Goal: Task Accomplishment & Management: Complete application form

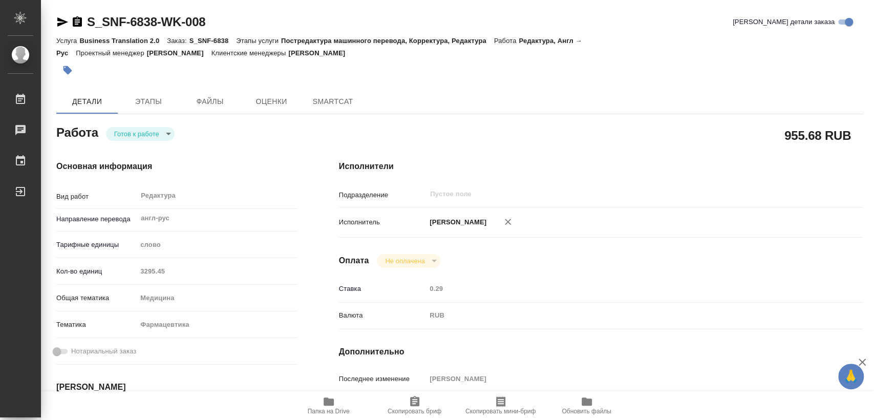
type textarea "x"
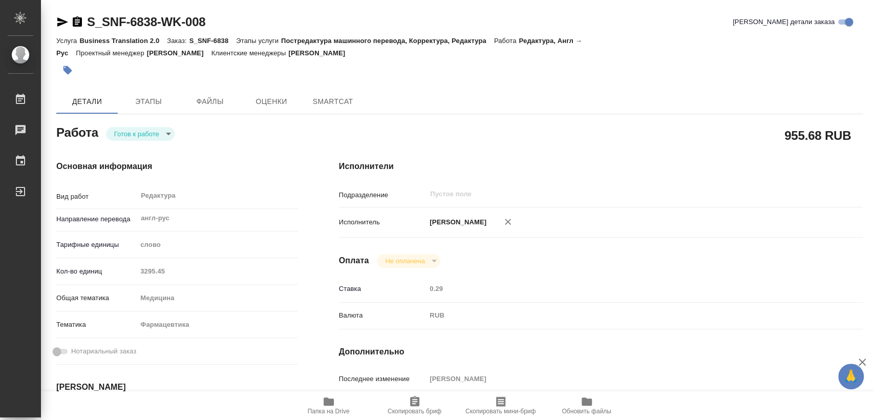
type textarea "x"
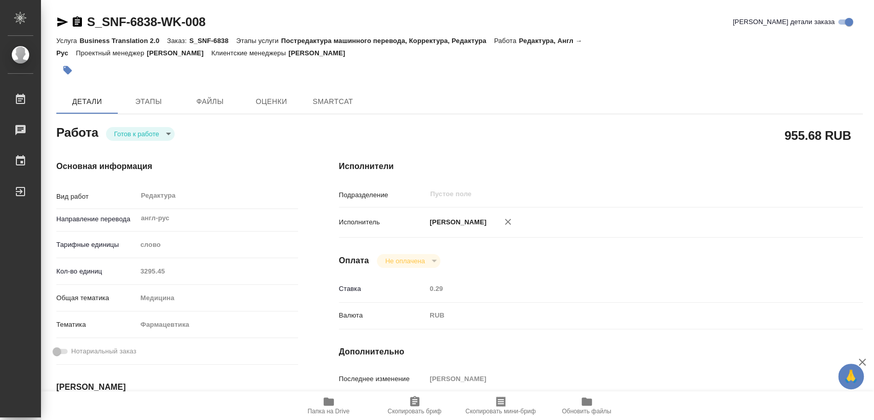
type textarea "x"
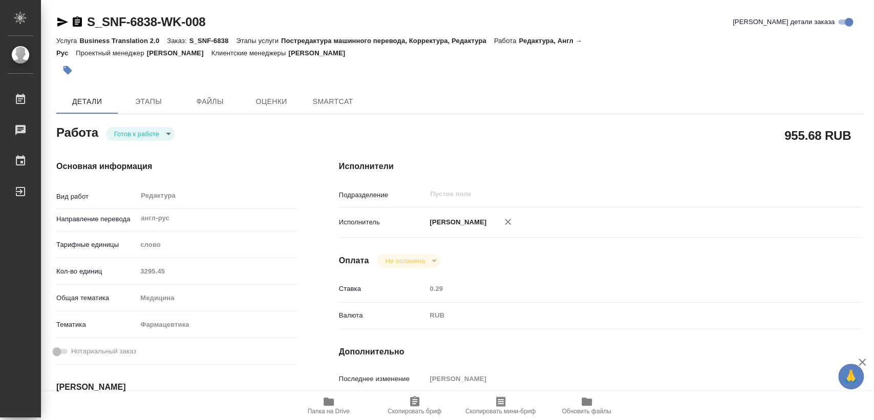
type textarea "x"
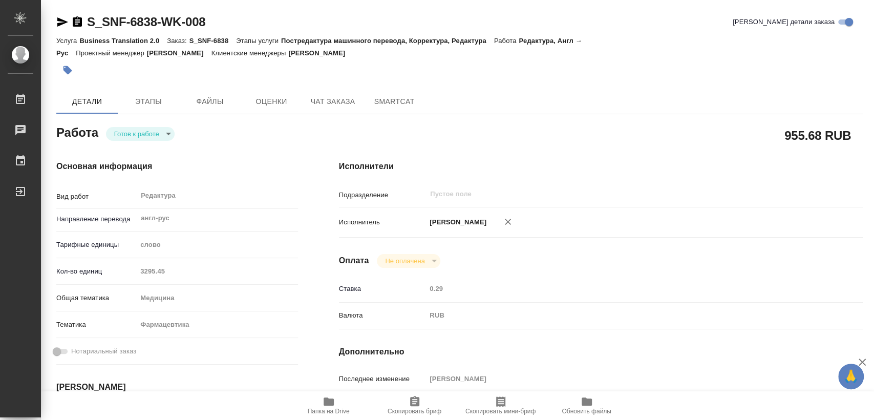
type textarea "x"
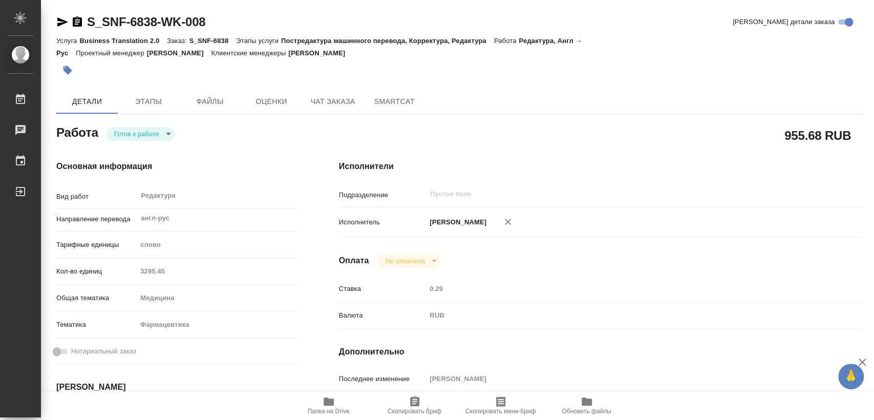
type textarea "x"
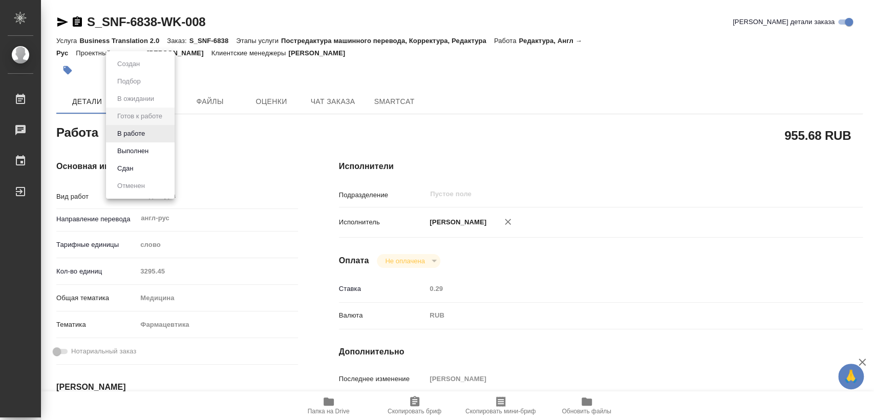
click at [132, 127] on body "🙏 .cls-1 fill:#fff; AWATERA Matveeva Elena Работы 0 Чаты График Выйти S_SNF-683…" at bounding box center [437, 210] width 874 height 420
click at [135, 135] on button "В работе" at bounding box center [131, 133] width 34 height 11
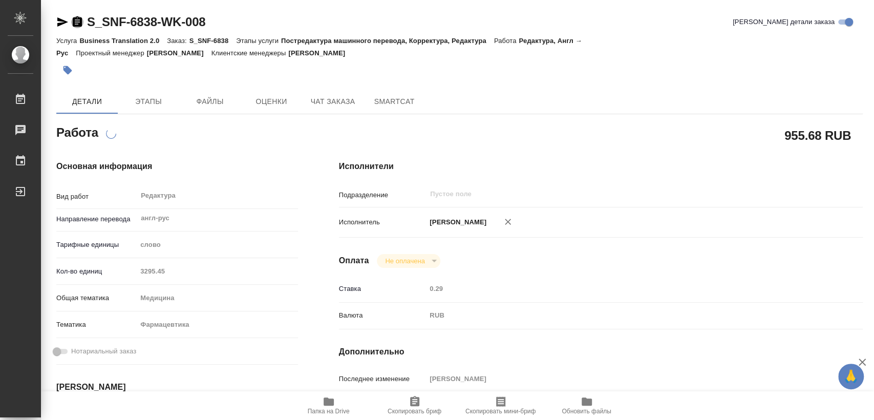
click at [79, 20] on icon "button" at bounding box center [77, 21] width 9 height 10
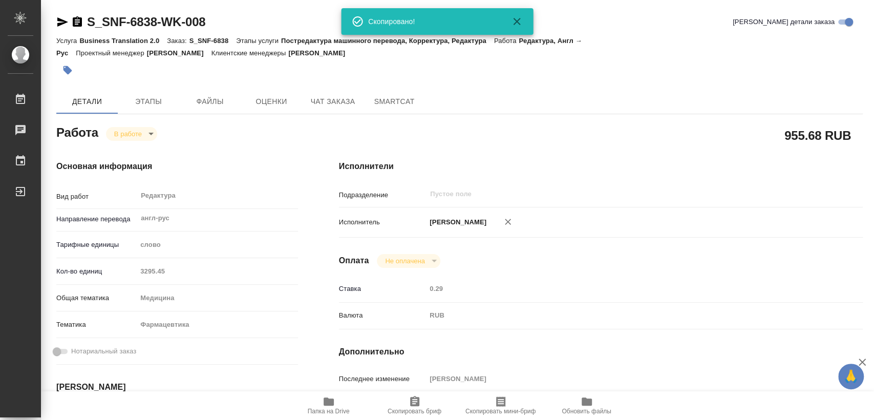
type textarea "x"
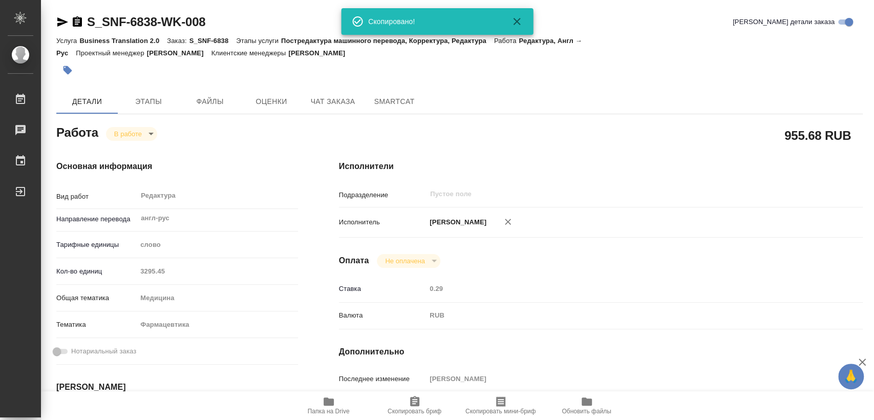
type textarea "x"
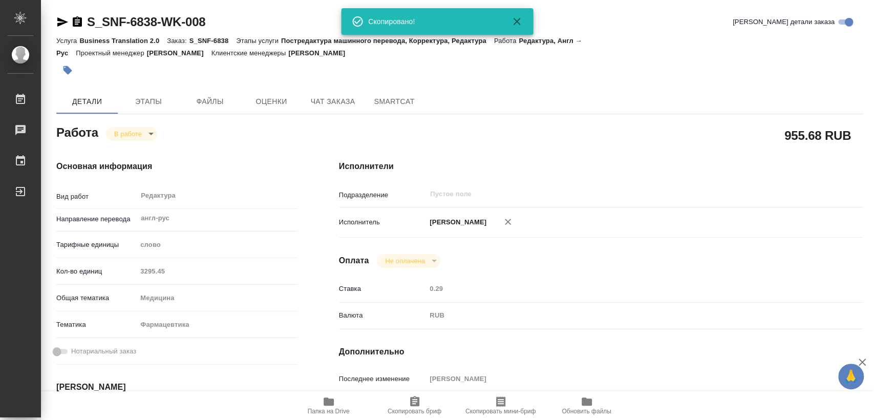
type textarea "x"
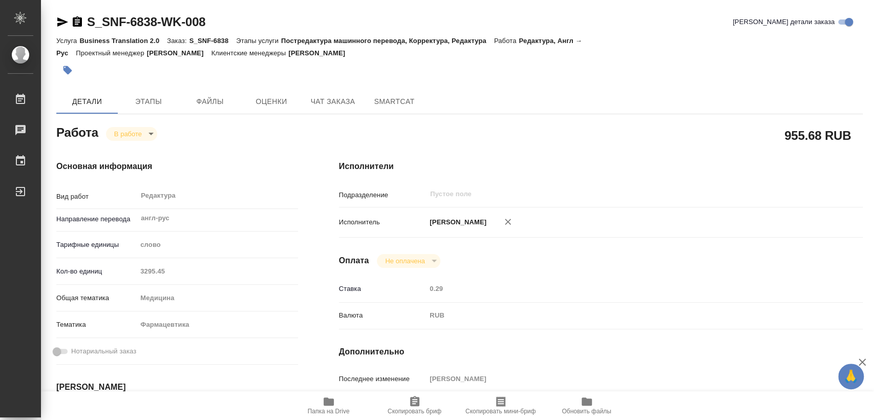
type textarea "x"
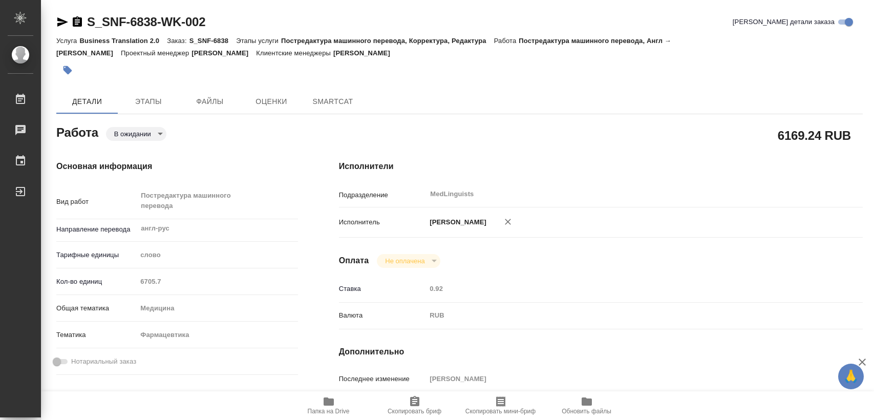
type textarea "x"
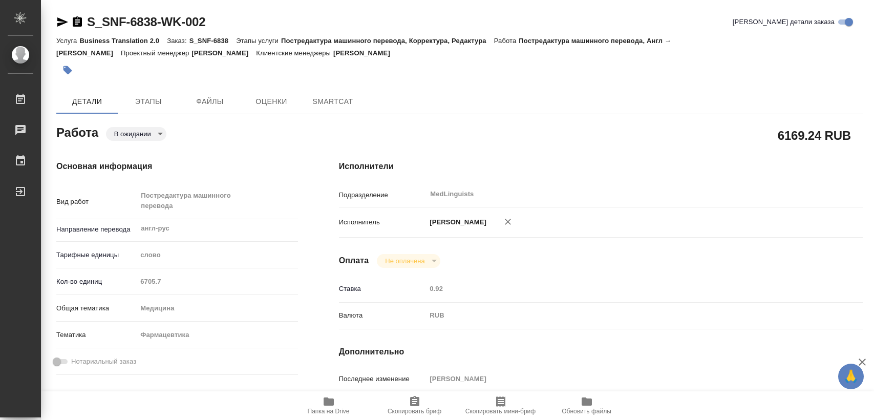
type textarea "x"
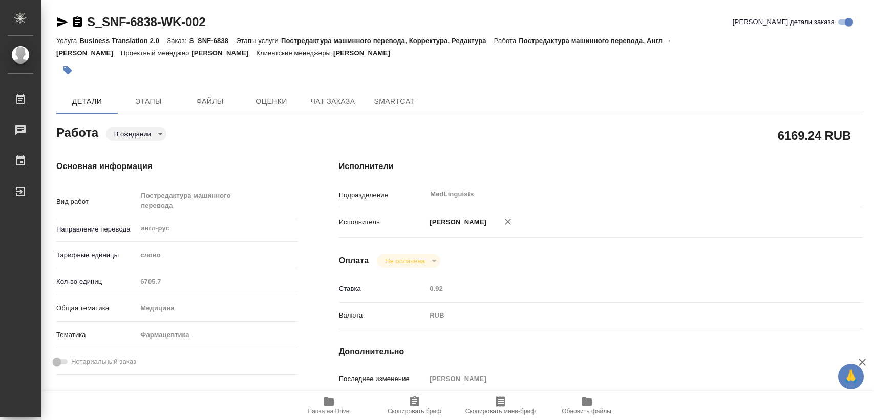
type textarea "x"
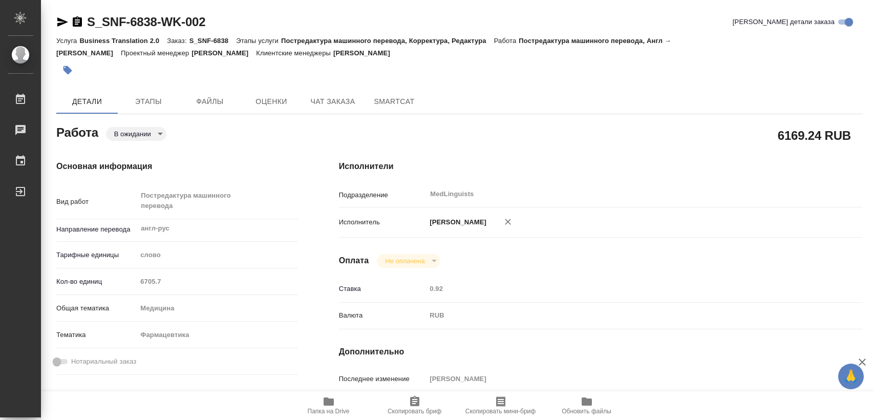
type textarea "x"
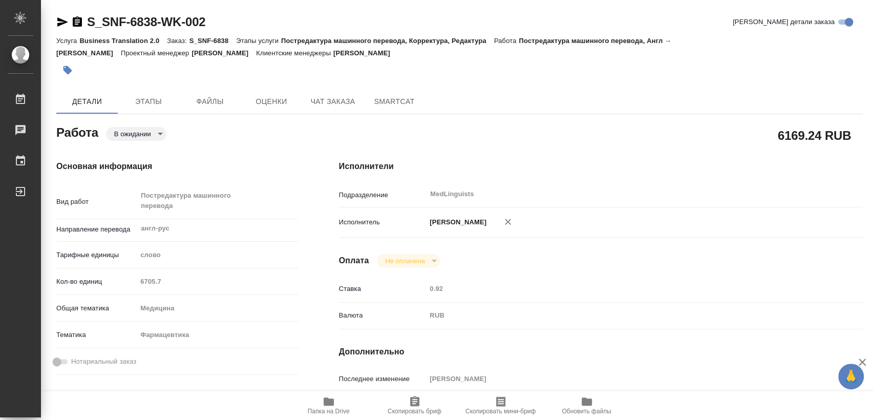
type textarea "x"
